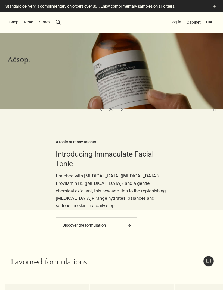
click at [17, 21] on button "Shop" at bounding box center [13, 22] width 9 height 5
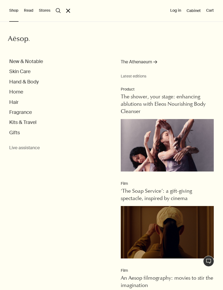
click at [30, 82] on button "Hand & Body" at bounding box center [23, 82] width 29 height 6
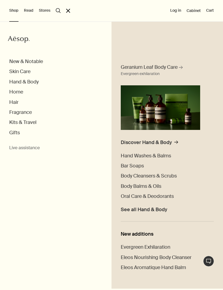
click at [155, 185] on span "Body Balms & Oils" at bounding box center [141, 186] width 40 height 7
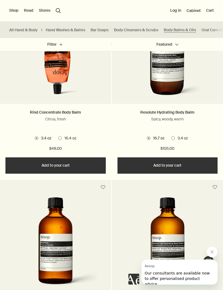
scroll to position [404, 0]
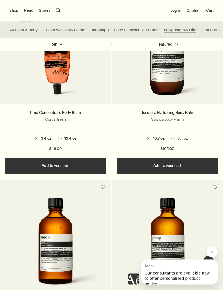
click at [26, 93] on img at bounding box center [55, 54] width 83 height 95
click at [175, 140] on span "3.4 oz" at bounding box center [181, 138] width 13 height 5
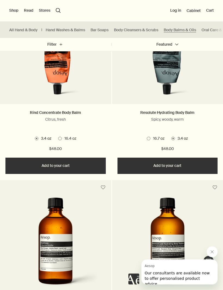
click at [173, 138] on span at bounding box center [173, 139] width 4 height 4
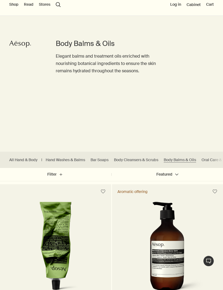
click at [138, 162] on link "Body Cleansers & Scrubs" at bounding box center [136, 160] width 44 height 5
